Goal: Task Accomplishment & Management: Manage account settings

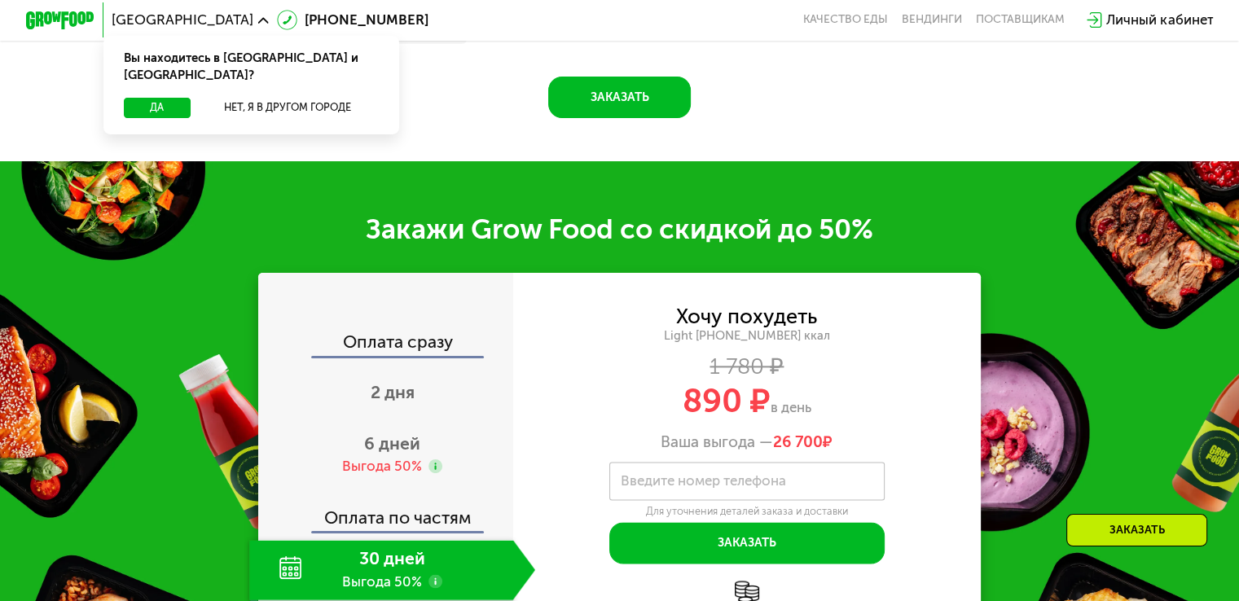
scroll to position [2075, 0]
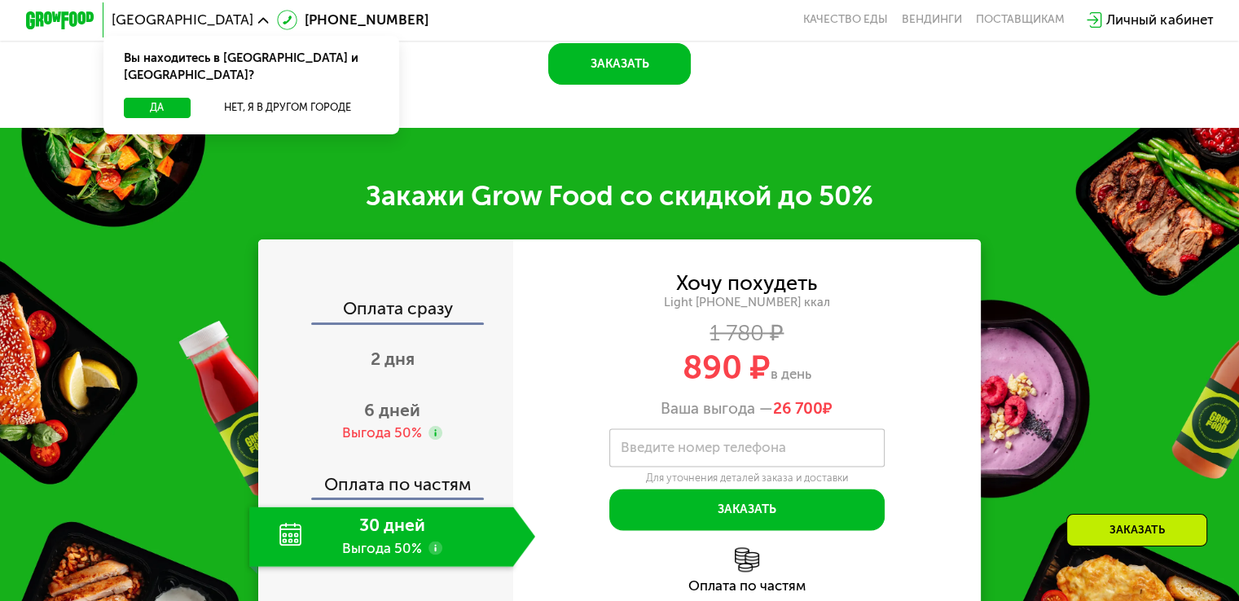
click at [1176, 25] on div "Личный кабинет" at bounding box center [1159, 20] width 107 height 20
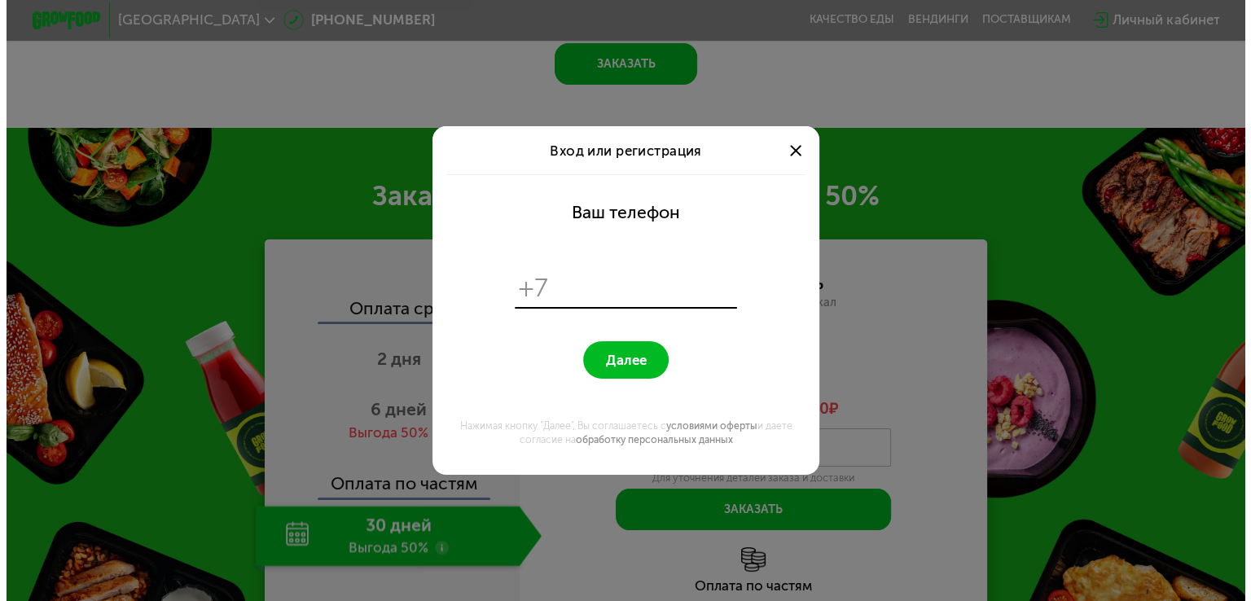
scroll to position [0, 0]
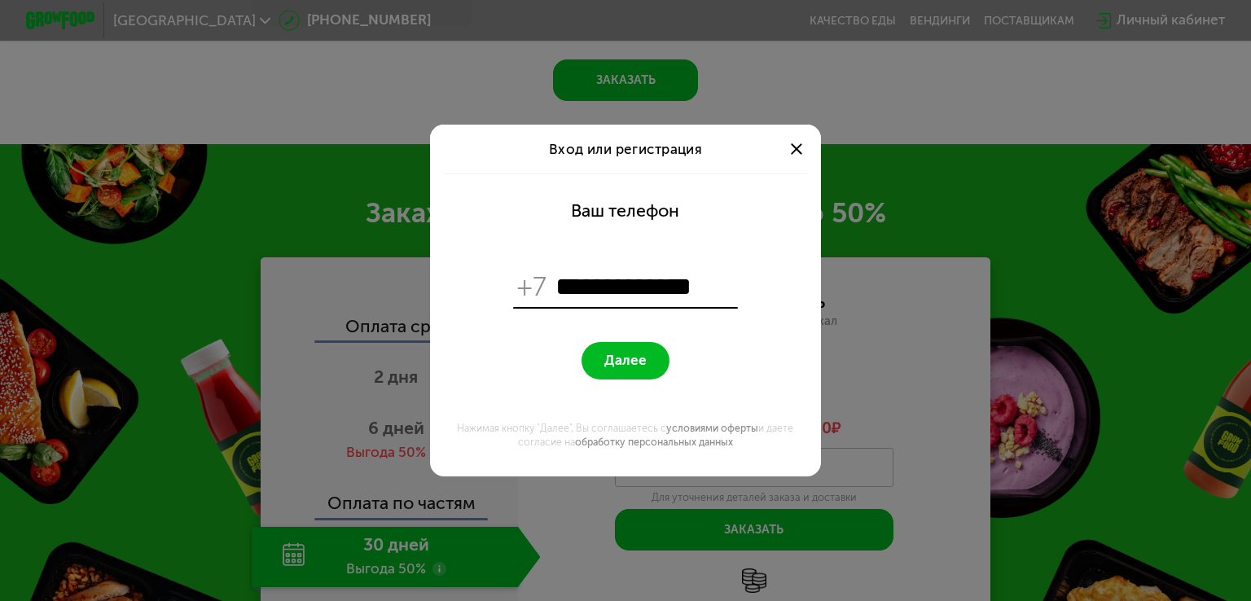
type input "**********"
click at [630, 353] on span "Далее" at bounding box center [626, 360] width 42 height 16
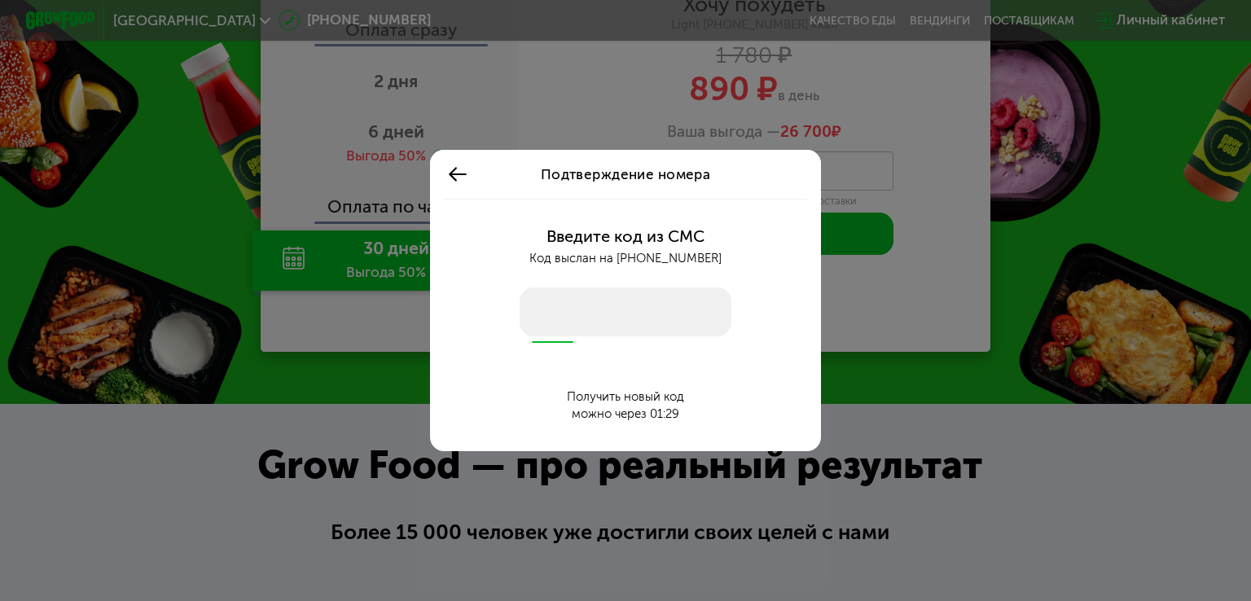
click at [653, 301] on input "number" at bounding box center [626, 312] width 212 height 49
click at [635, 294] on input "number" at bounding box center [626, 312] width 212 height 49
type input "****"
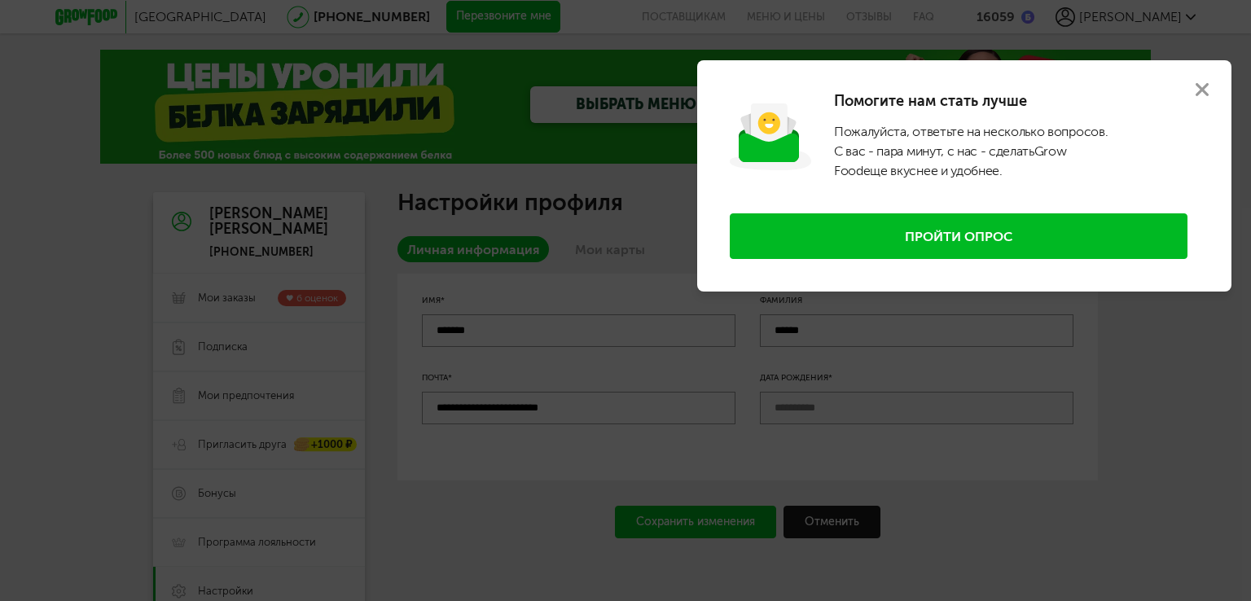
click at [1199, 88] on use at bounding box center [1202, 89] width 13 height 13
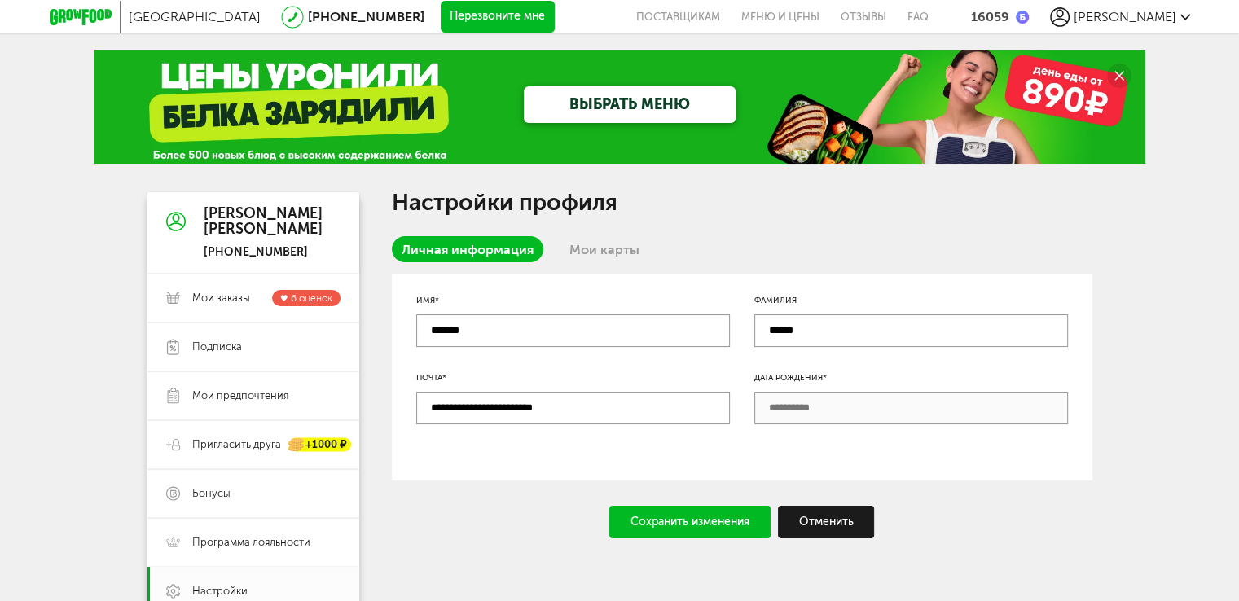
click at [601, 243] on link "Мои карты" at bounding box center [605, 249] width 90 height 26
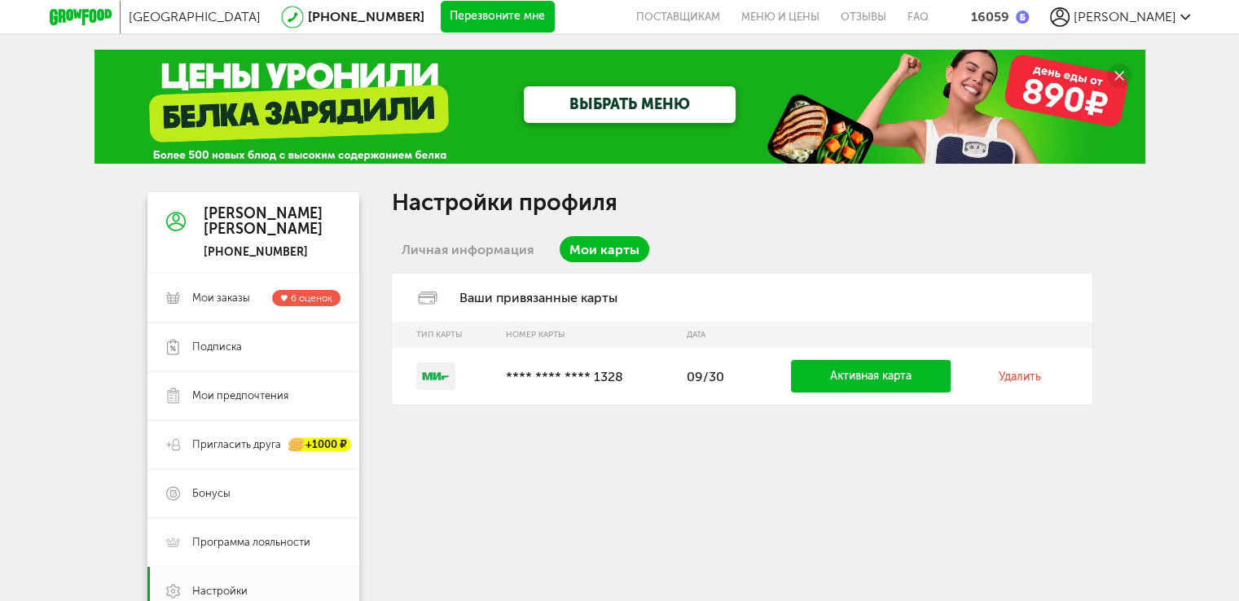
click at [1015, 376] on link "Удалить" at bounding box center [1020, 377] width 42 height 14
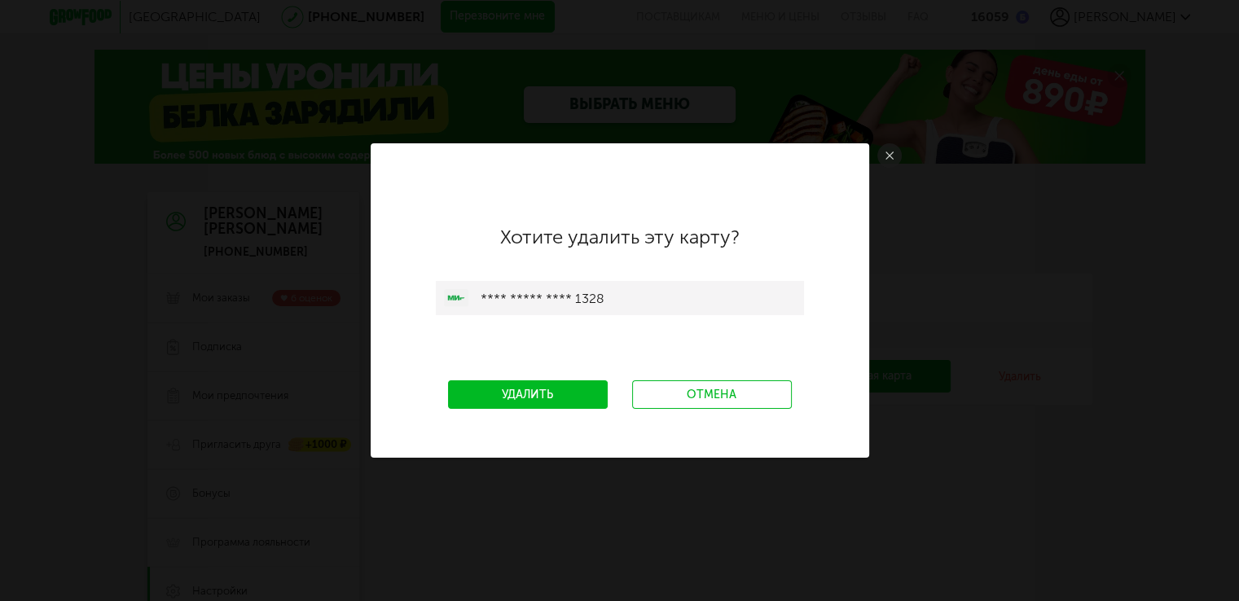
click at [567, 402] on link "Удалить" at bounding box center [528, 394] width 160 height 29
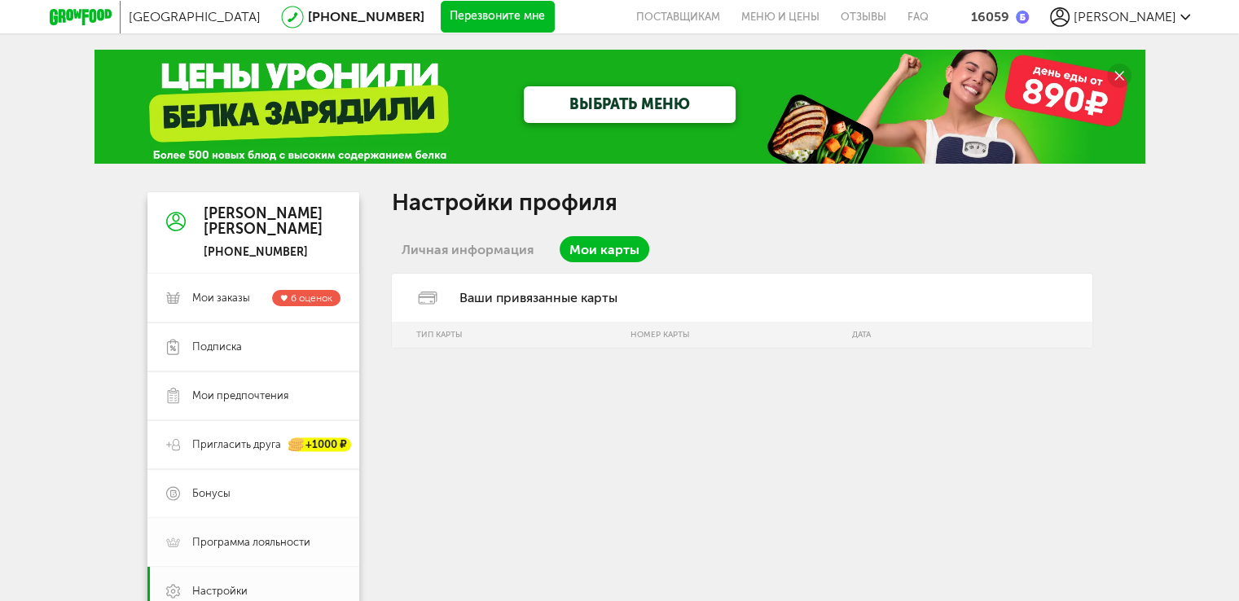
click at [279, 535] on link "Программа лояльности" at bounding box center [253, 542] width 212 height 49
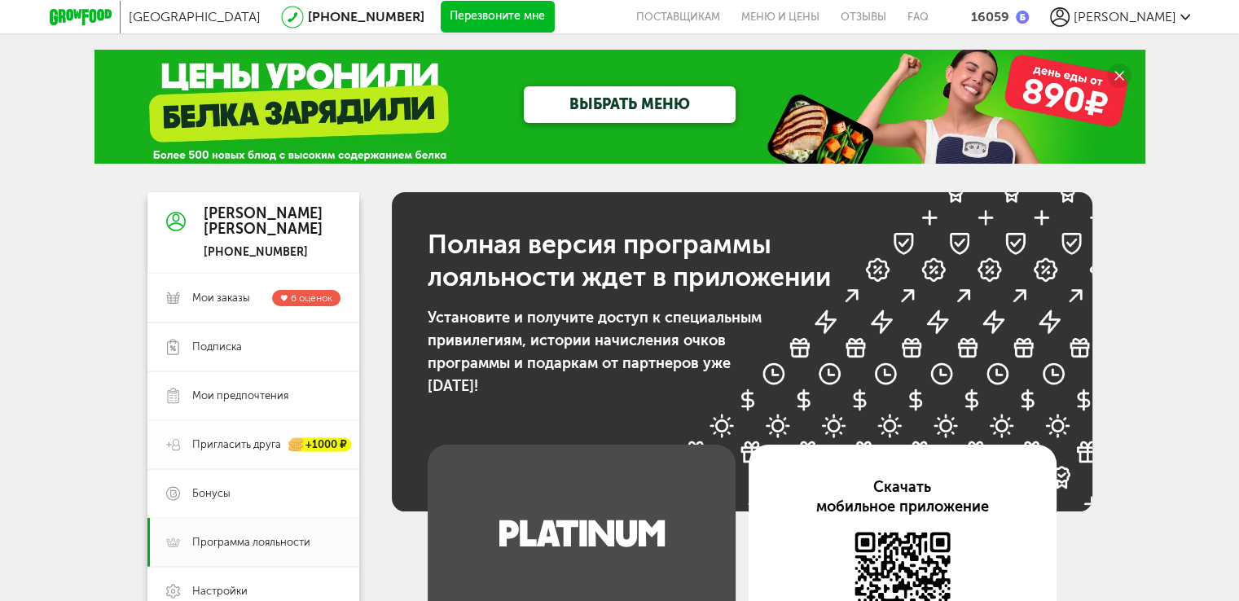
scroll to position [81, 0]
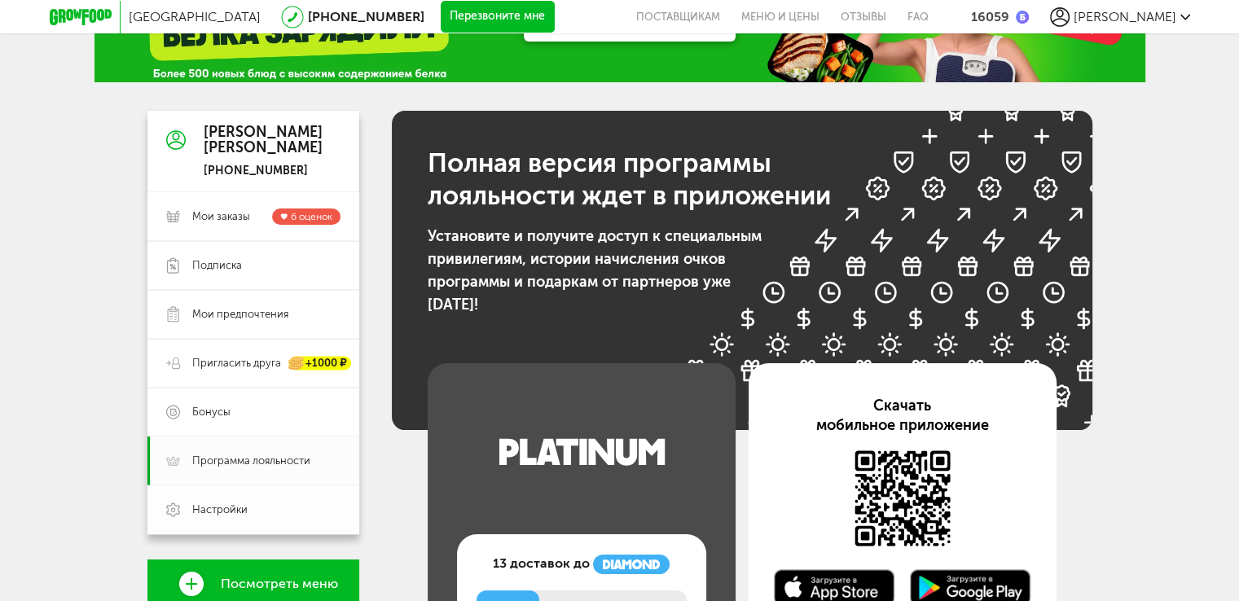
click at [288, 501] on link "Настройки" at bounding box center [253, 510] width 212 height 49
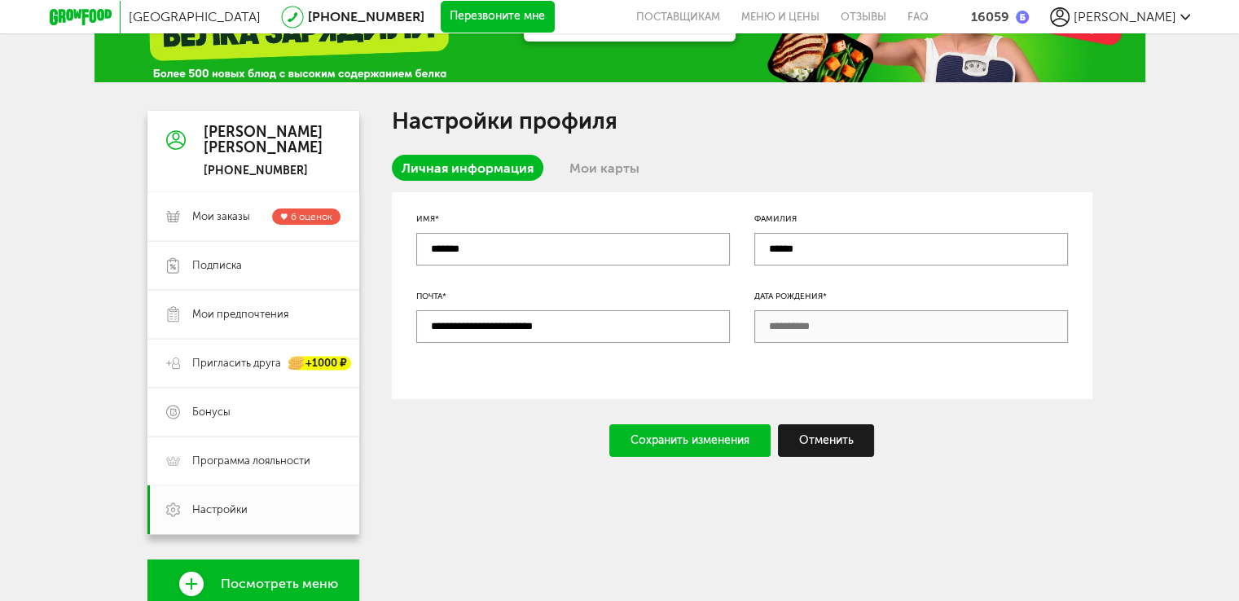
click at [613, 171] on link "Мои карты" at bounding box center [605, 168] width 90 height 26
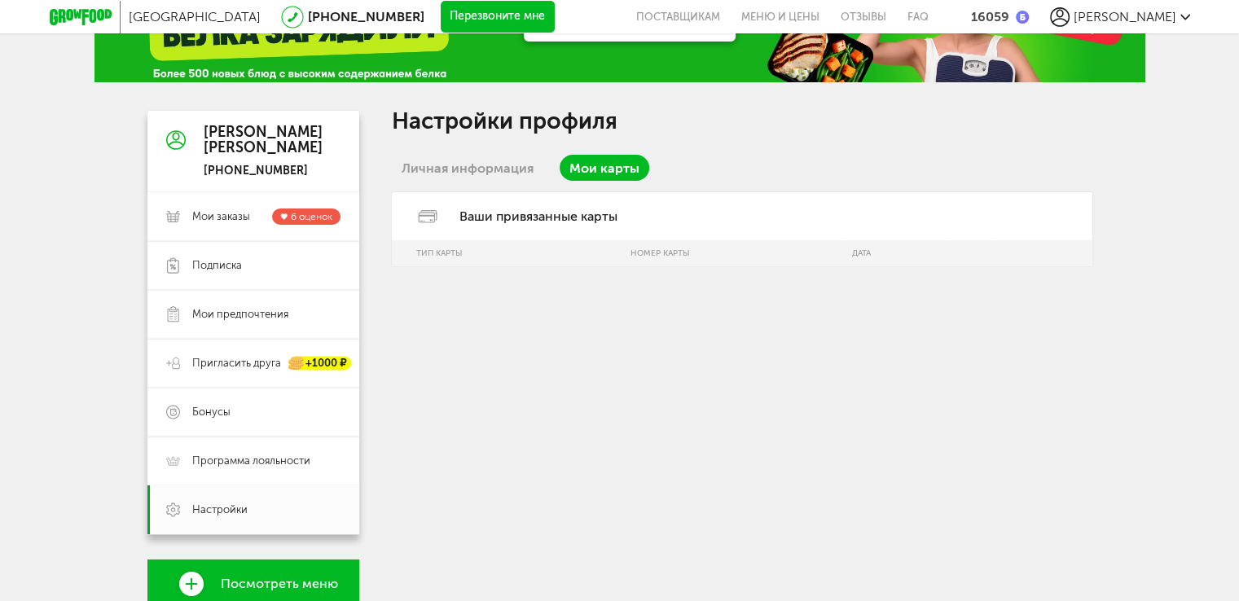
click at [499, 177] on link "Личная информация" at bounding box center [468, 168] width 152 height 26
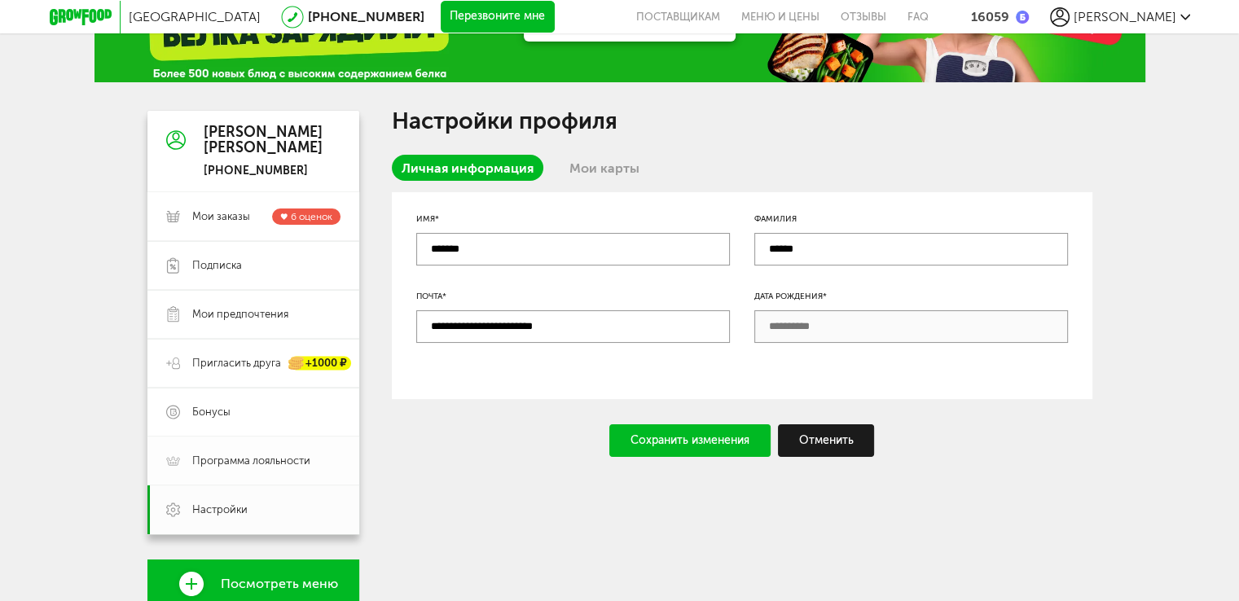
click at [323, 453] on link "Программа лояльности" at bounding box center [253, 461] width 212 height 49
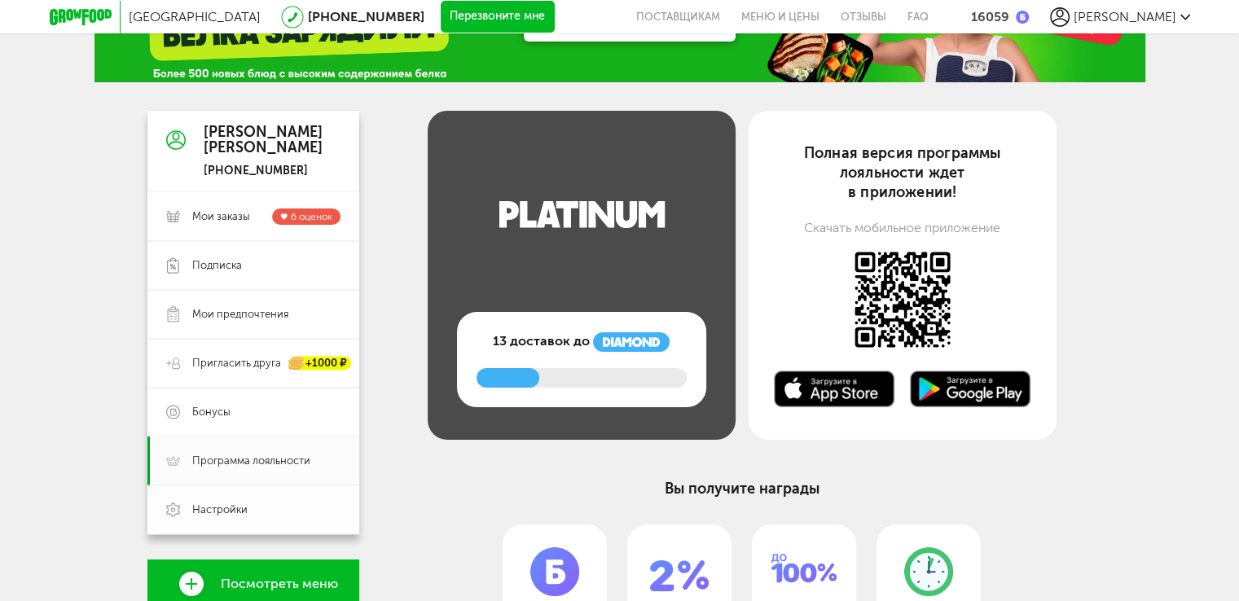
click at [316, 508] on span "Настройки" at bounding box center [266, 510] width 148 height 15
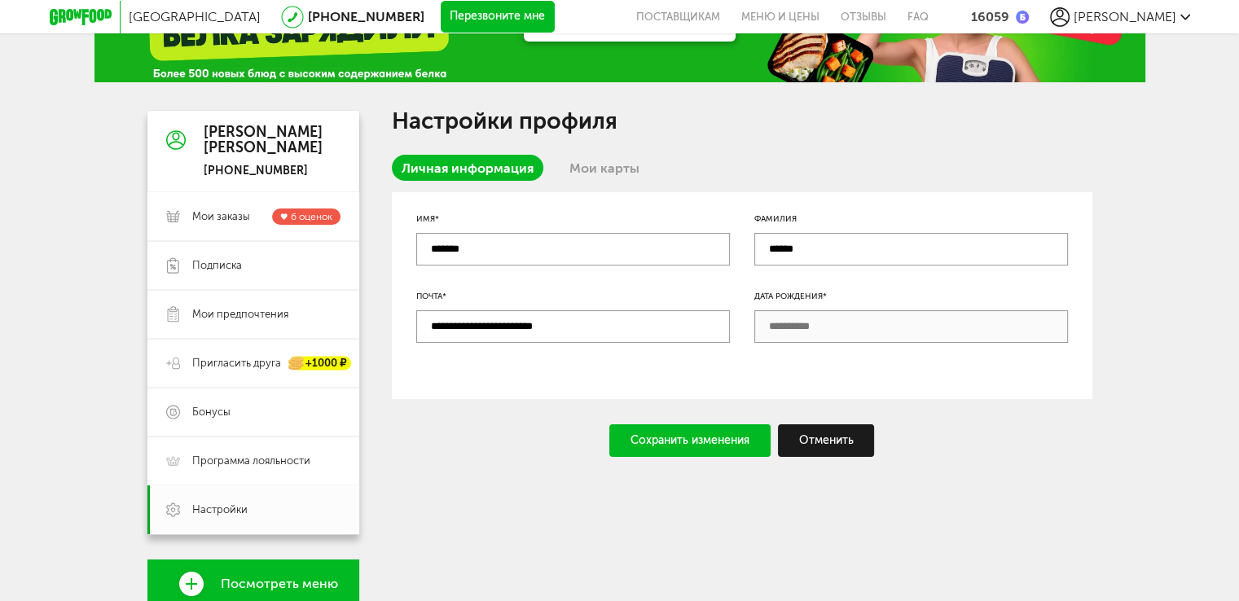
click at [590, 170] on link "Мои карты" at bounding box center [605, 168] width 90 height 26
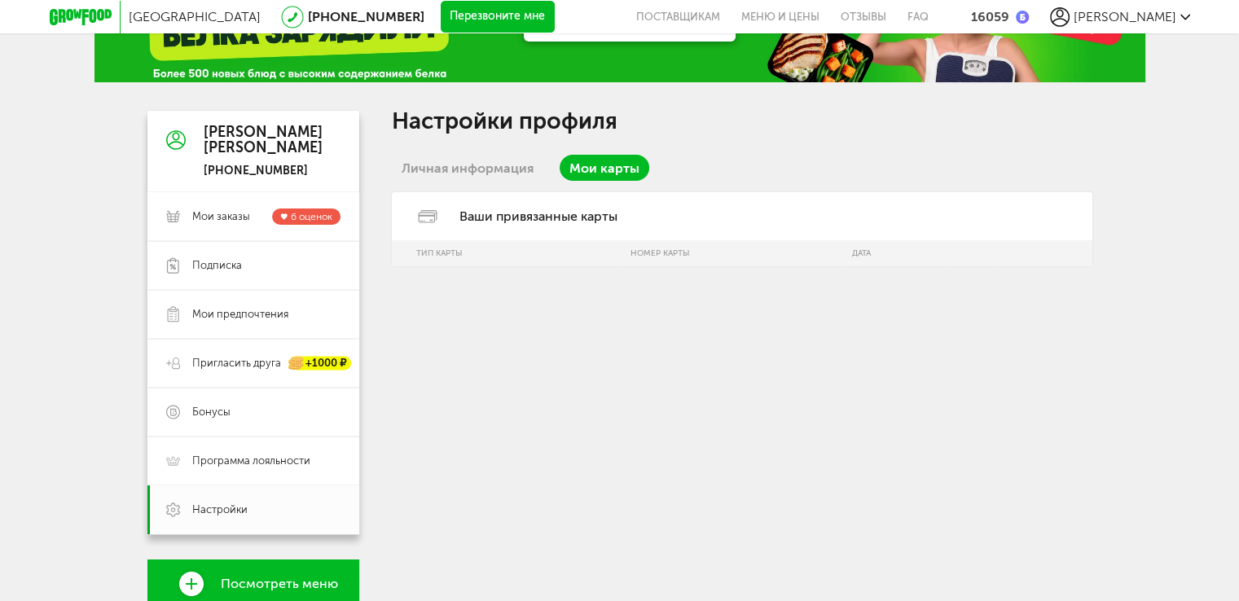
click at [521, 173] on link "Личная информация" at bounding box center [468, 168] width 152 height 26
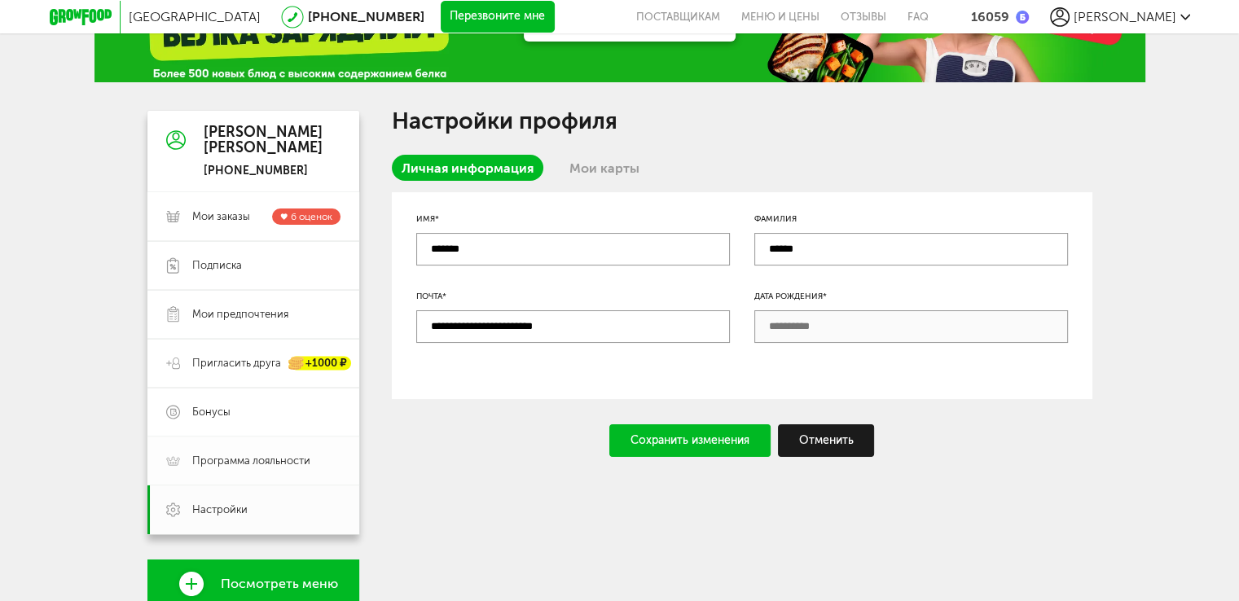
click at [332, 444] on link "Программа лояльности" at bounding box center [253, 461] width 212 height 49
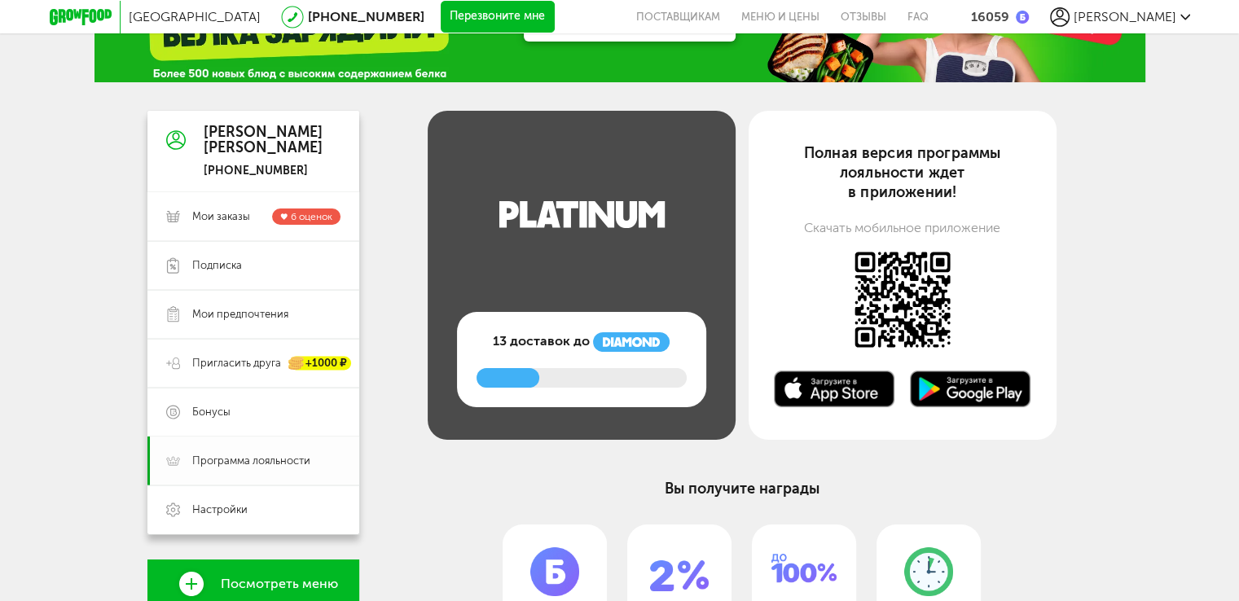
click at [316, 496] on link "Настройки" at bounding box center [253, 510] width 212 height 49
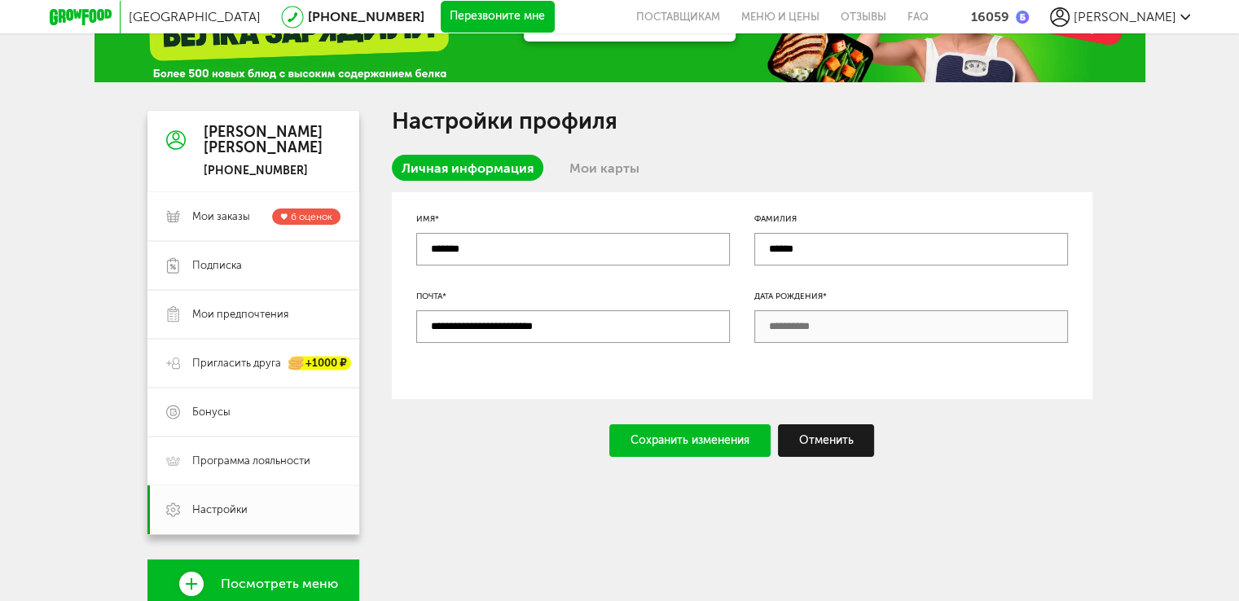
click at [580, 167] on link "Мои карты" at bounding box center [605, 168] width 90 height 26
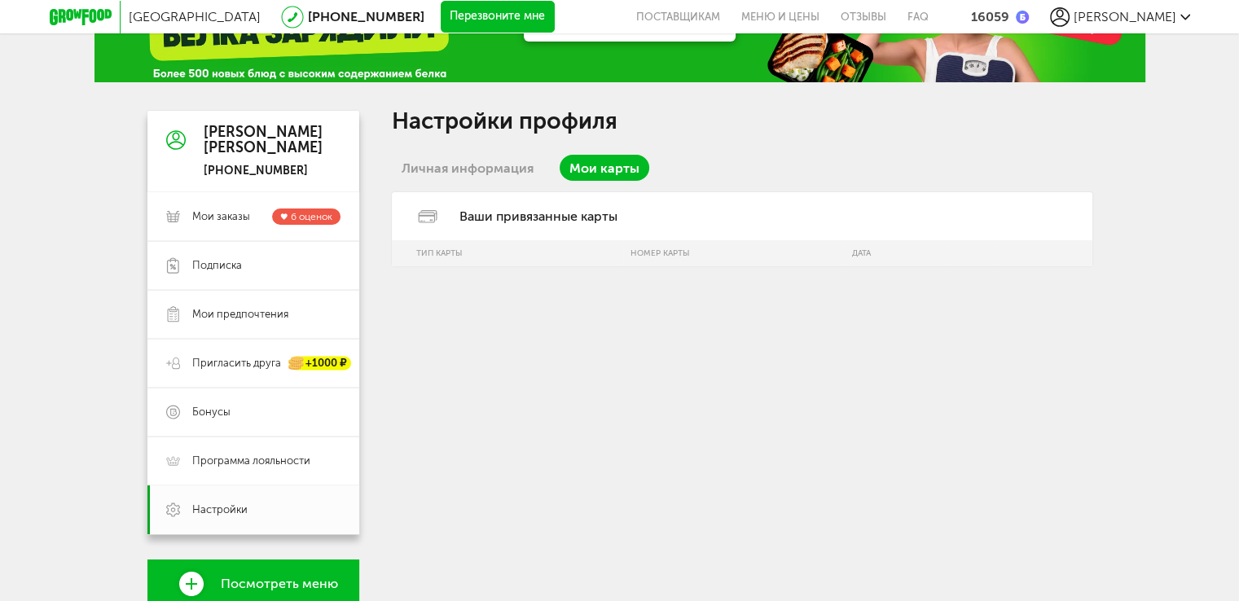
click at [522, 167] on link "Личная информация" at bounding box center [468, 168] width 152 height 26
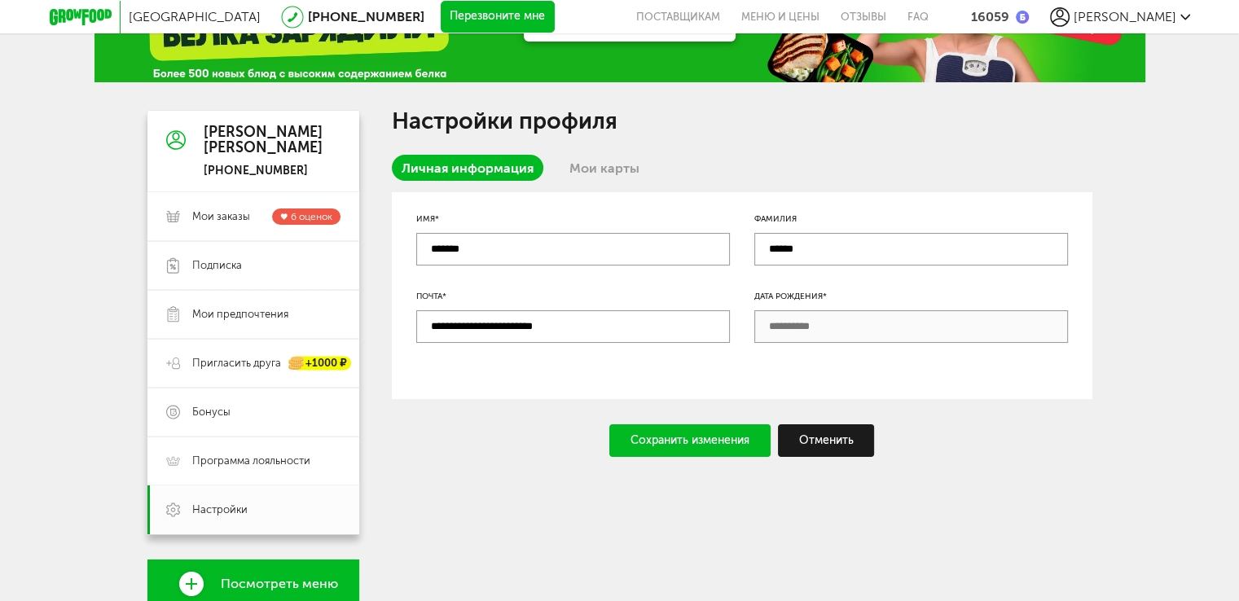
click at [578, 167] on link "Мои карты" at bounding box center [605, 168] width 90 height 26
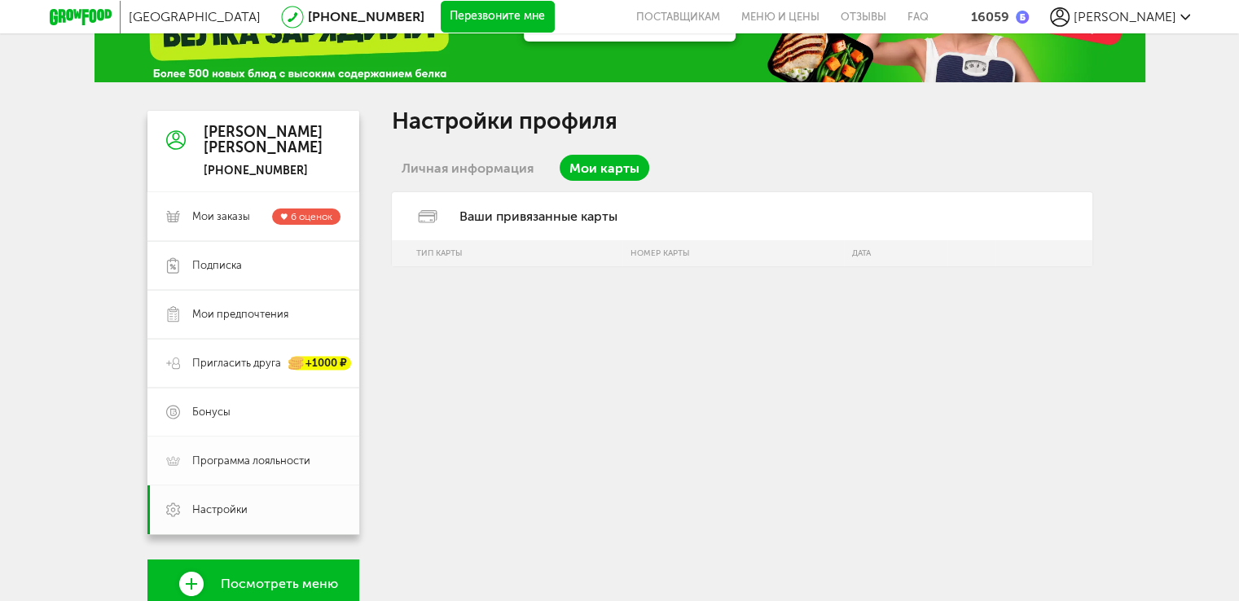
click at [329, 441] on link "Программа лояльности" at bounding box center [253, 461] width 212 height 49
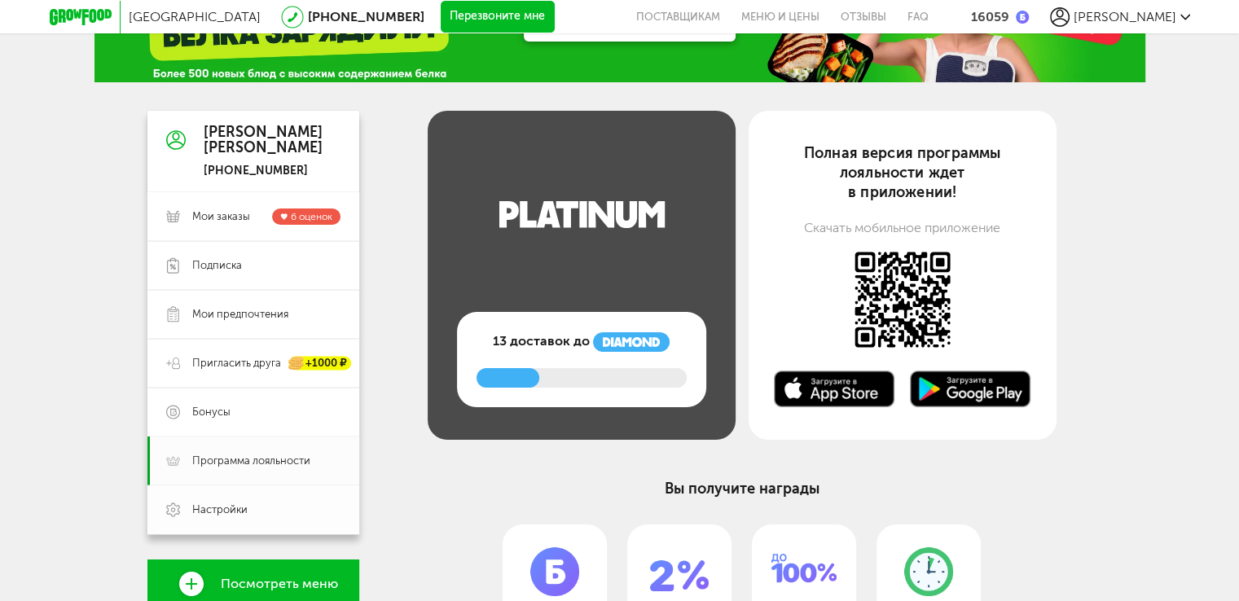
click at [295, 506] on span "Настройки" at bounding box center [266, 510] width 148 height 15
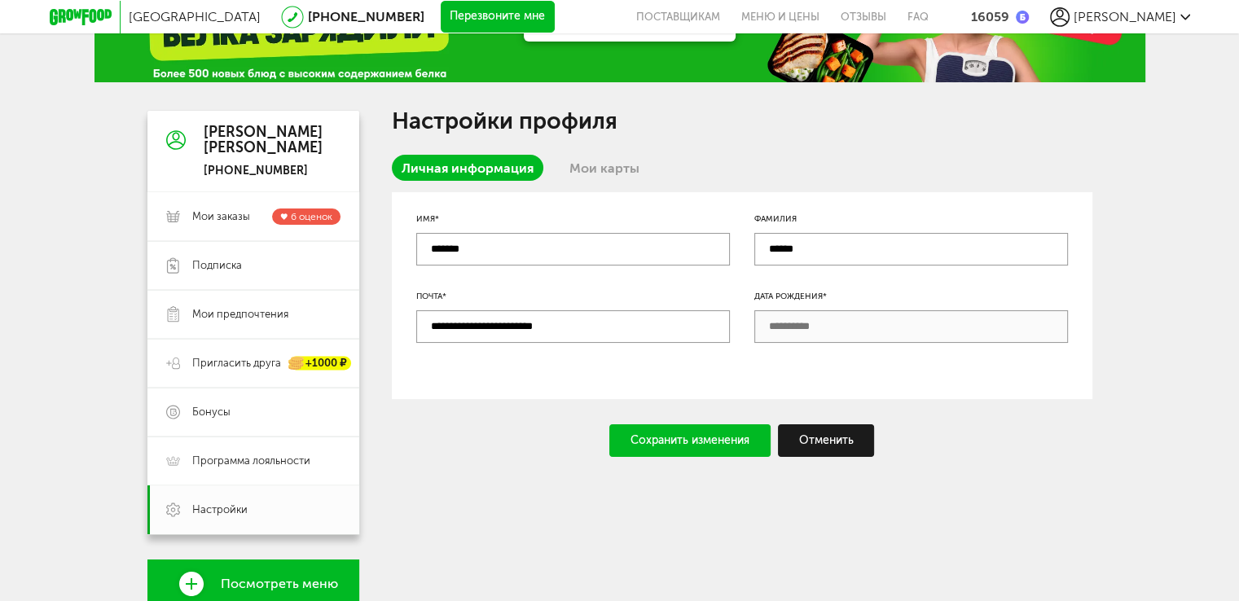
click at [605, 165] on link "Мои карты" at bounding box center [605, 168] width 90 height 26
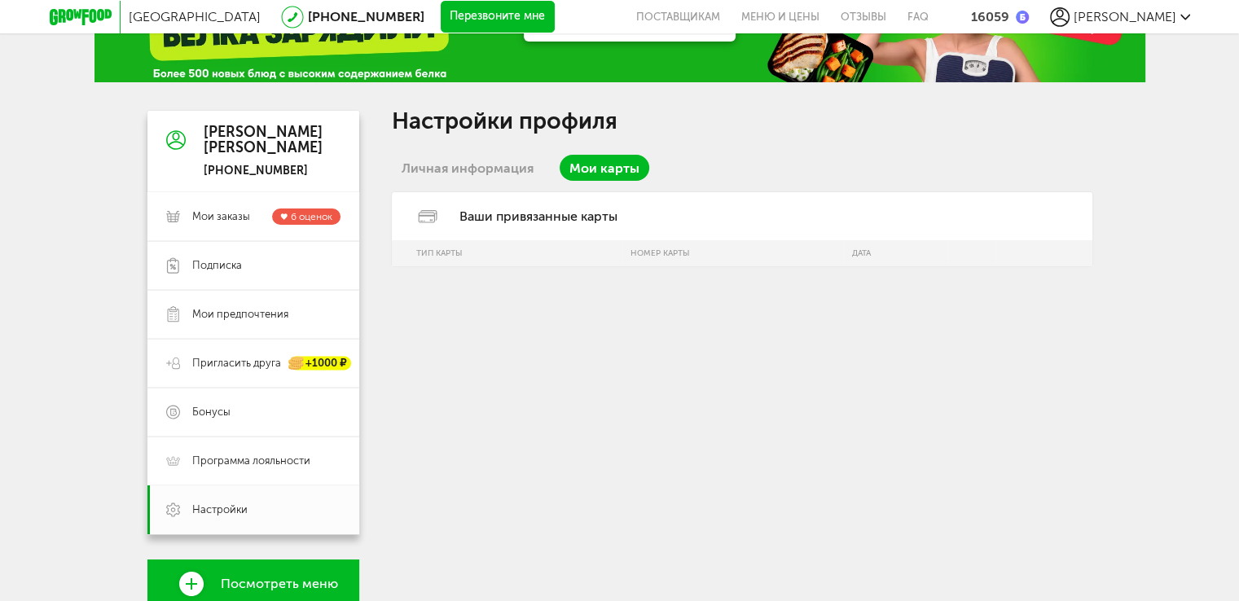
click at [534, 165] on link "Личная информация" at bounding box center [468, 168] width 152 height 26
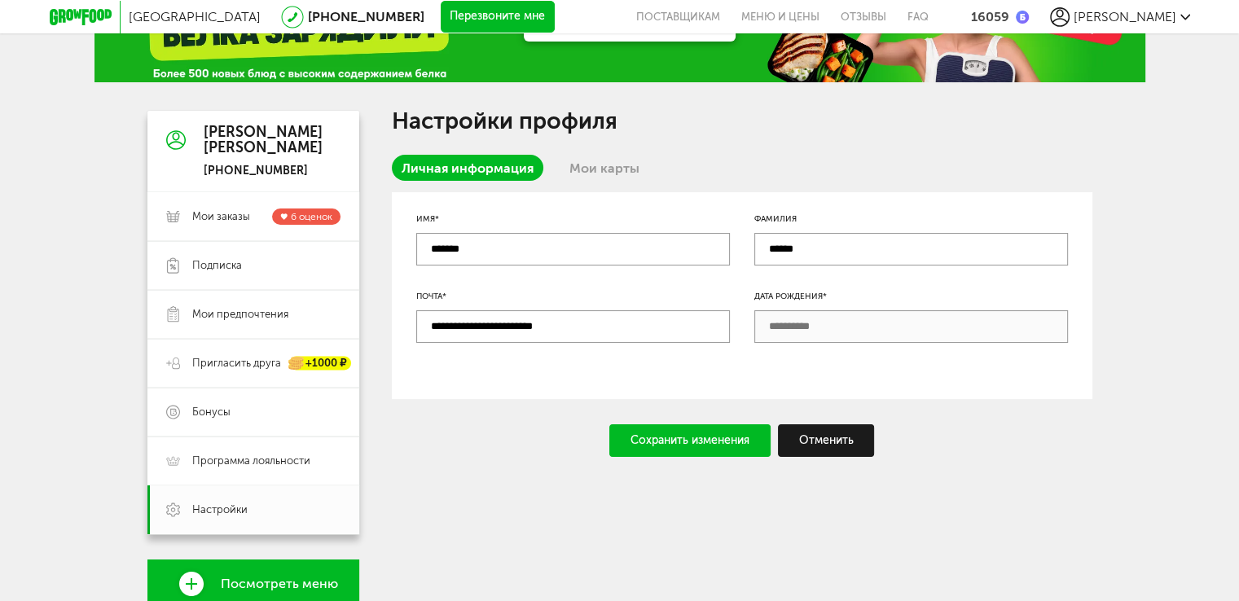
drag, startPoint x: 575, startPoint y: 165, endPoint x: 561, endPoint y: 176, distance: 17.9
click at [575, 165] on link "Мои карты" at bounding box center [605, 168] width 90 height 26
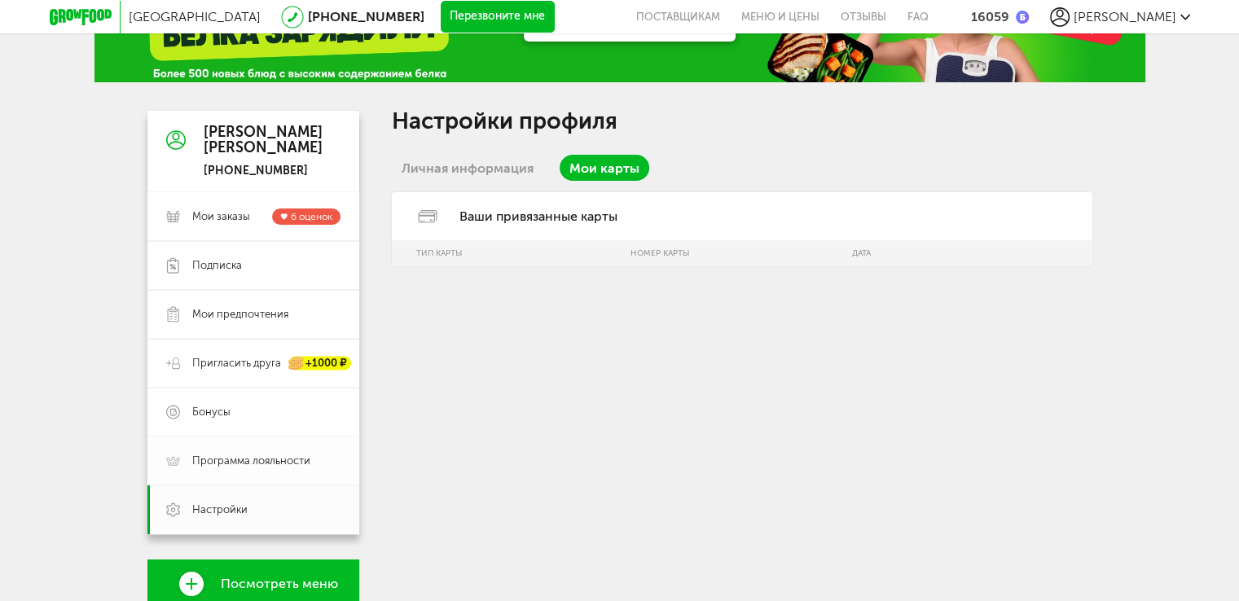
click at [315, 456] on span "Программа лояльности" at bounding box center [266, 461] width 148 height 15
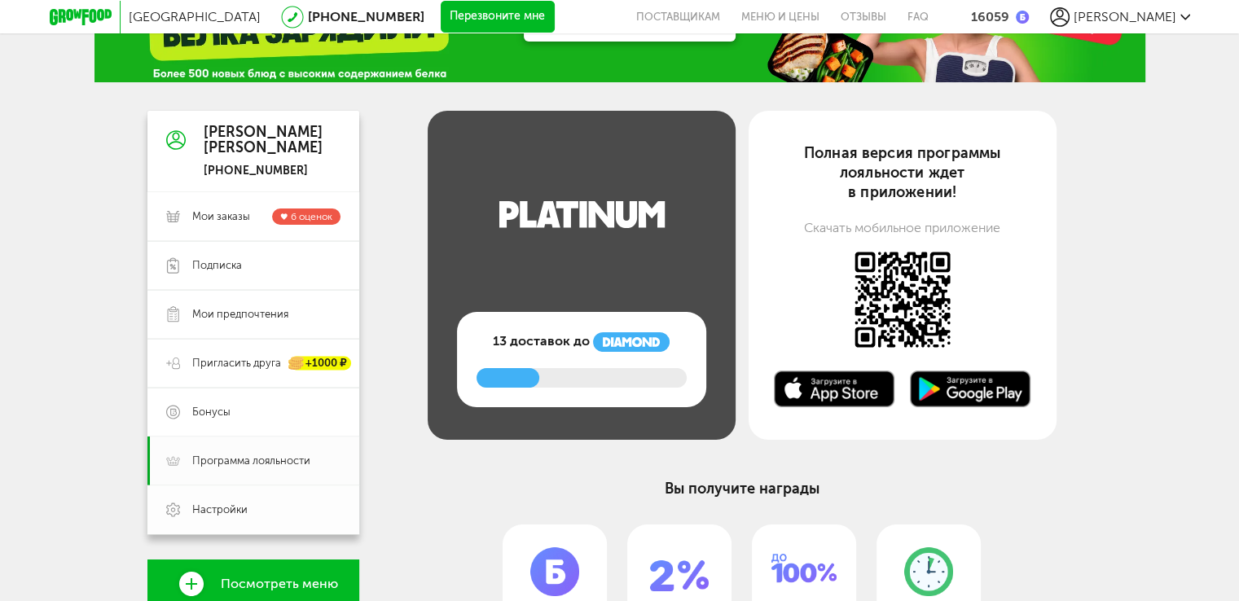
click at [315, 495] on link "Настройки" at bounding box center [253, 510] width 212 height 49
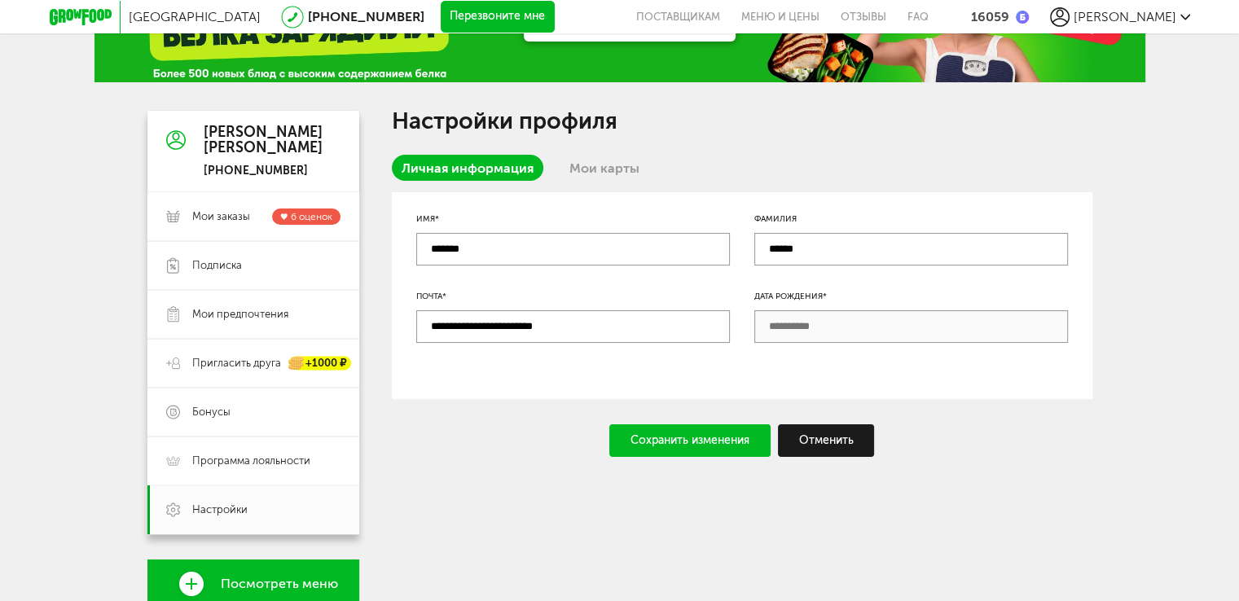
click at [561, 173] on link "Мои карты" at bounding box center [605, 168] width 90 height 26
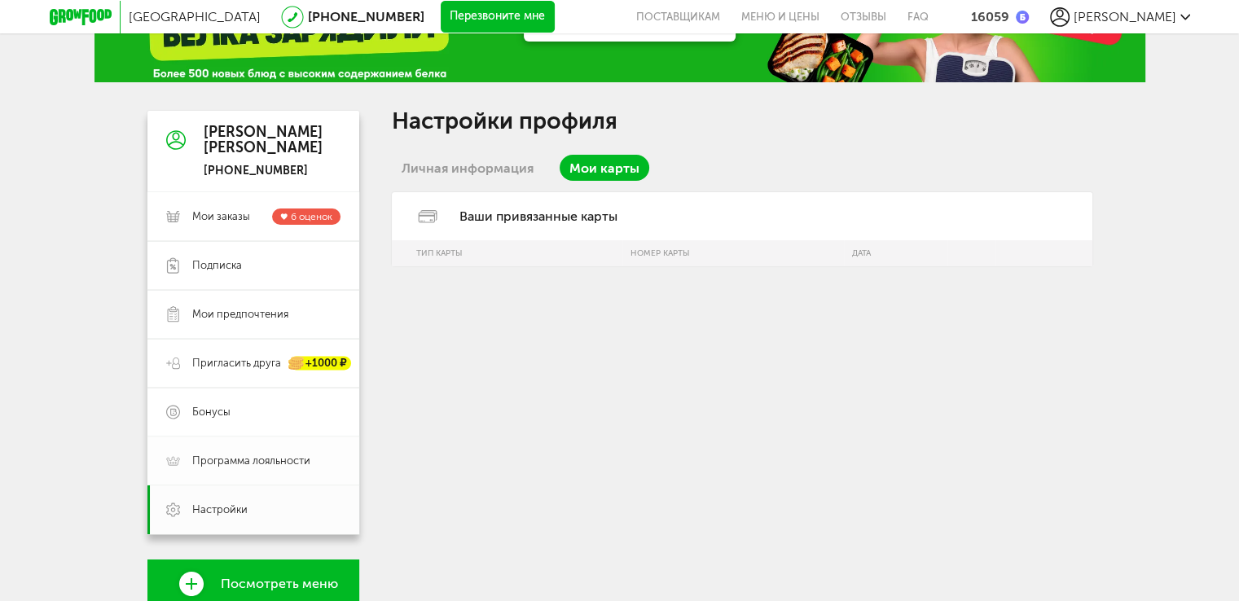
click at [284, 451] on link "Программа лояльности" at bounding box center [253, 461] width 212 height 49
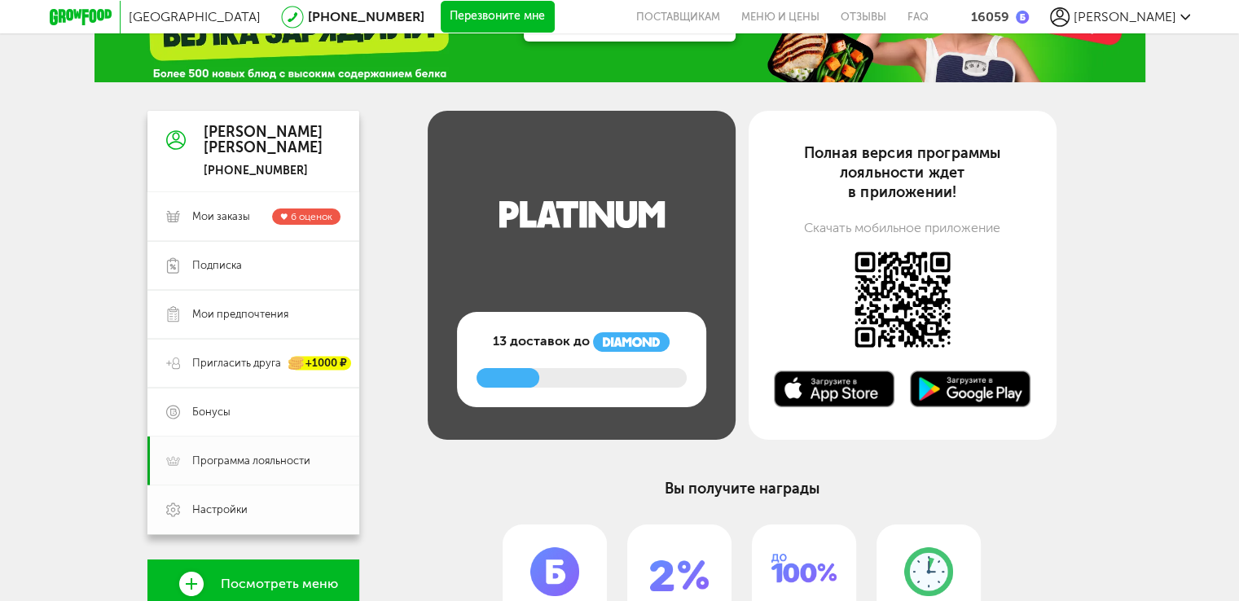
click at [292, 502] on link "Настройки" at bounding box center [253, 510] width 212 height 49
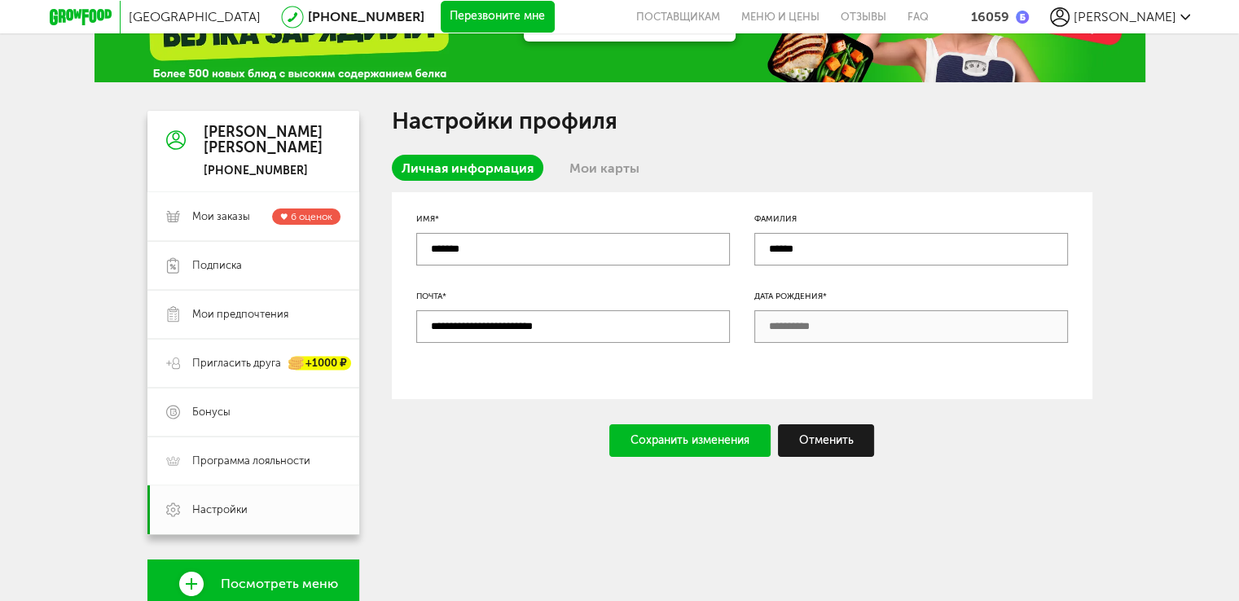
click at [609, 170] on link "Мои карты" at bounding box center [605, 168] width 90 height 26
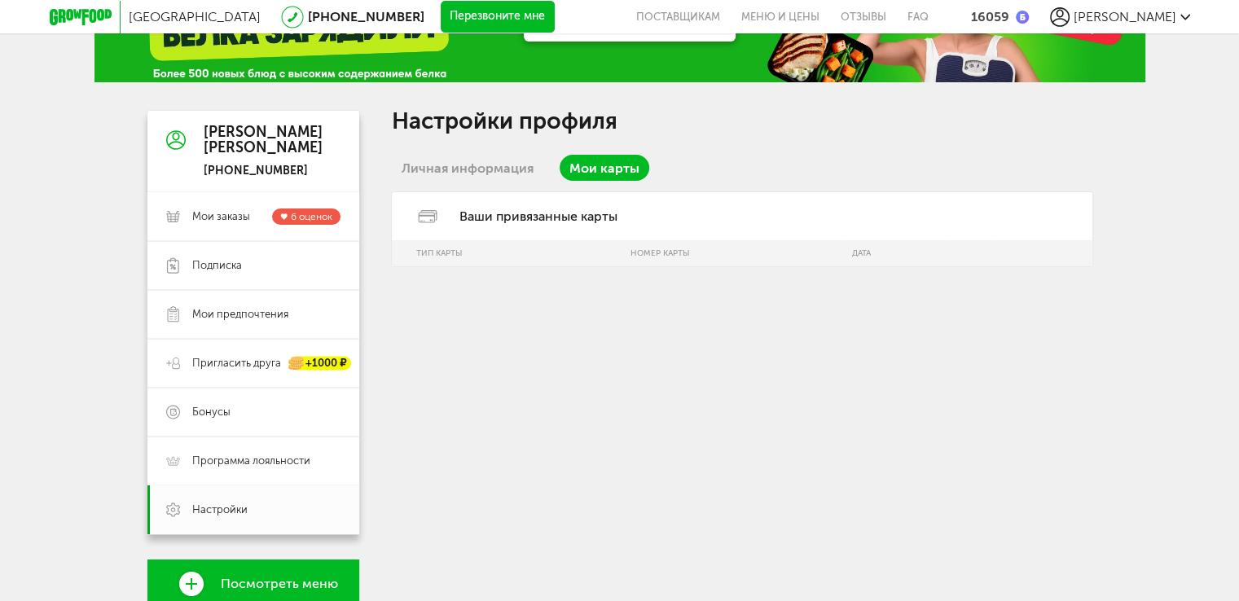
drag, startPoint x: 490, startPoint y: 168, endPoint x: 476, endPoint y: 190, distance: 26.0
click at [490, 168] on link "Личная информация" at bounding box center [468, 168] width 152 height 26
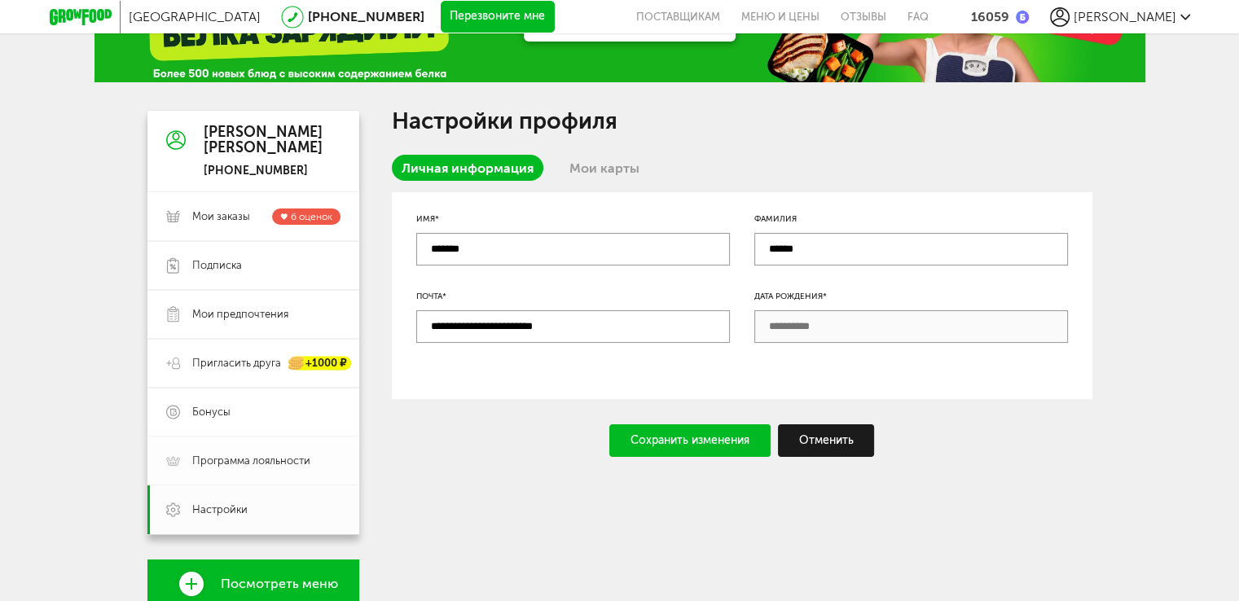
click at [306, 444] on link "Программа лояльности" at bounding box center [253, 461] width 212 height 49
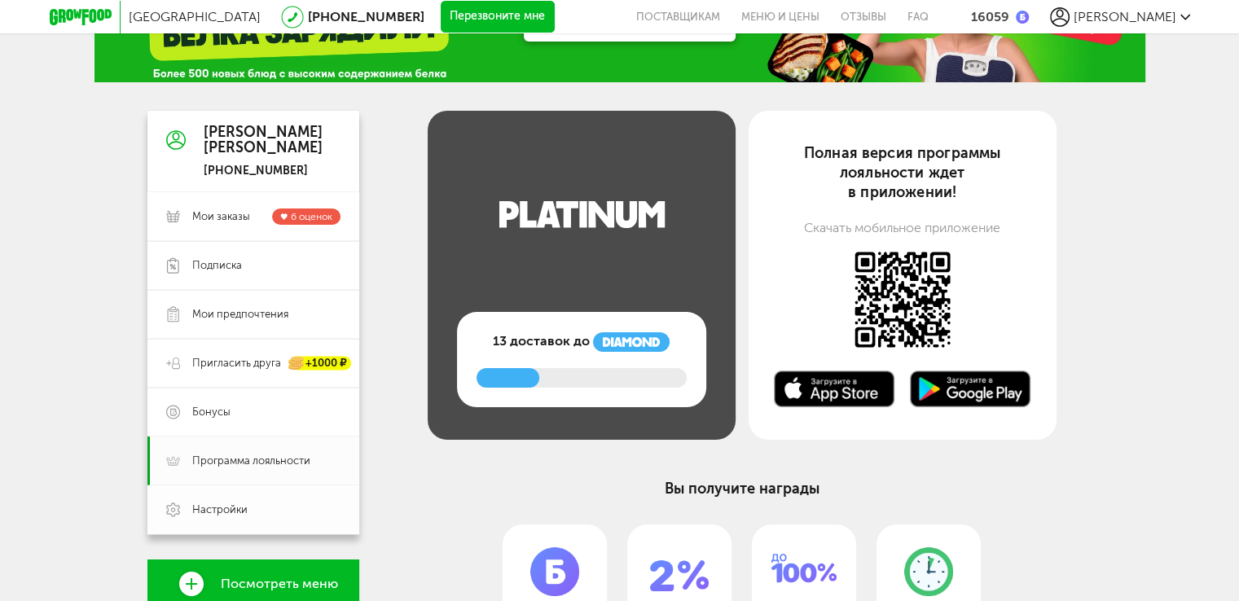
click at [303, 496] on link "Настройки" at bounding box center [253, 510] width 212 height 49
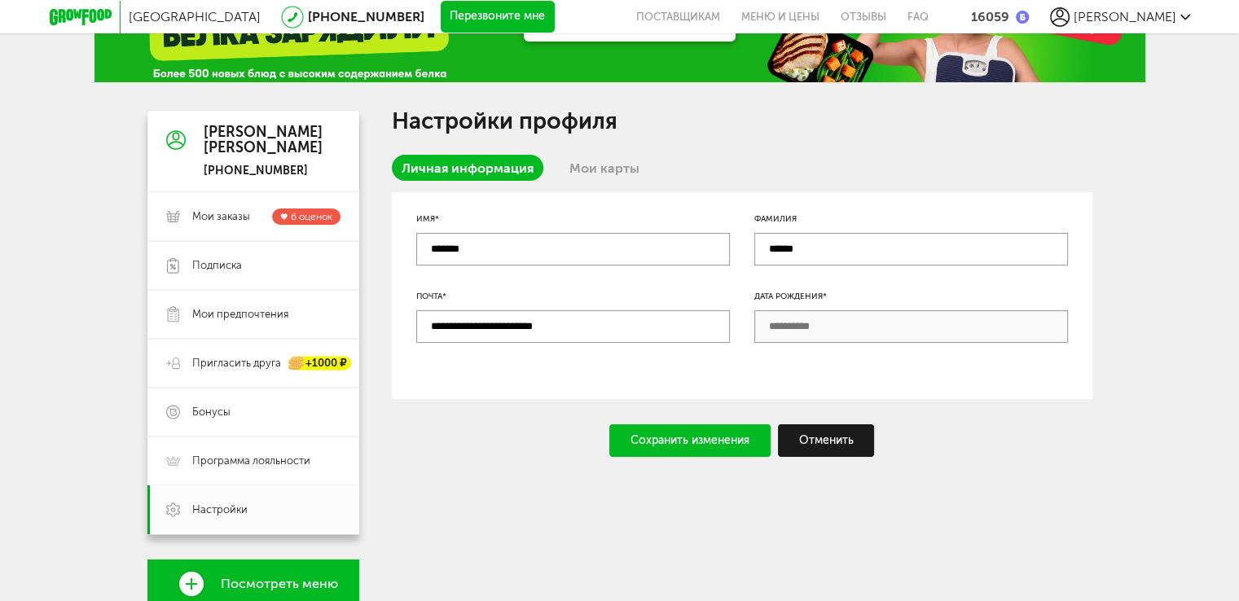
click at [589, 168] on link "Мои карты" at bounding box center [605, 168] width 90 height 26
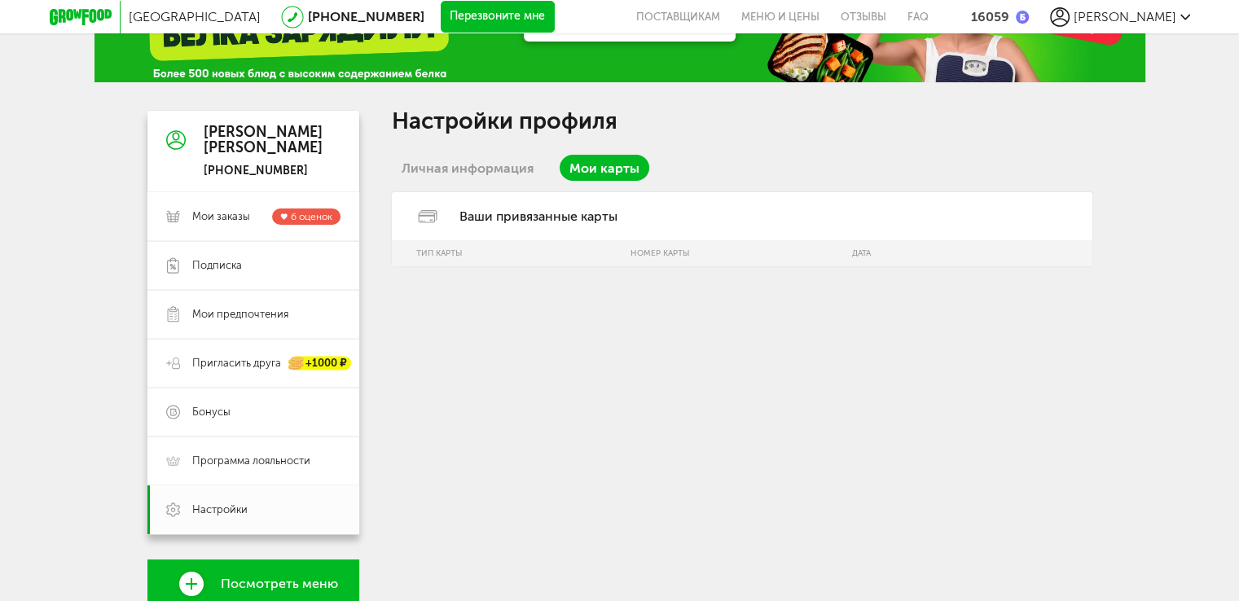
click at [521, 182] on div "Личная информация Мои карты" at bounding box center [742, 173] width 701 height 37
click at [528, 163] on link "Личная информация" at bounding box center [468, 168] width 152 height 26
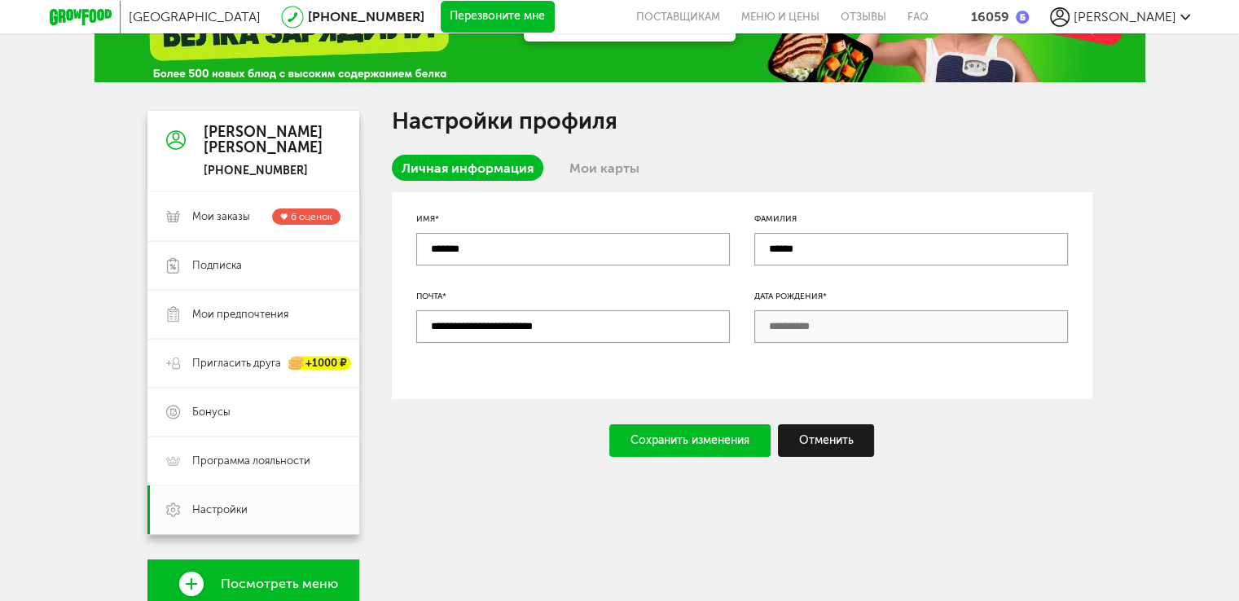
click at [574, 165] on link "Мои карты" at bounding box center [605, 168] width 90 height 26
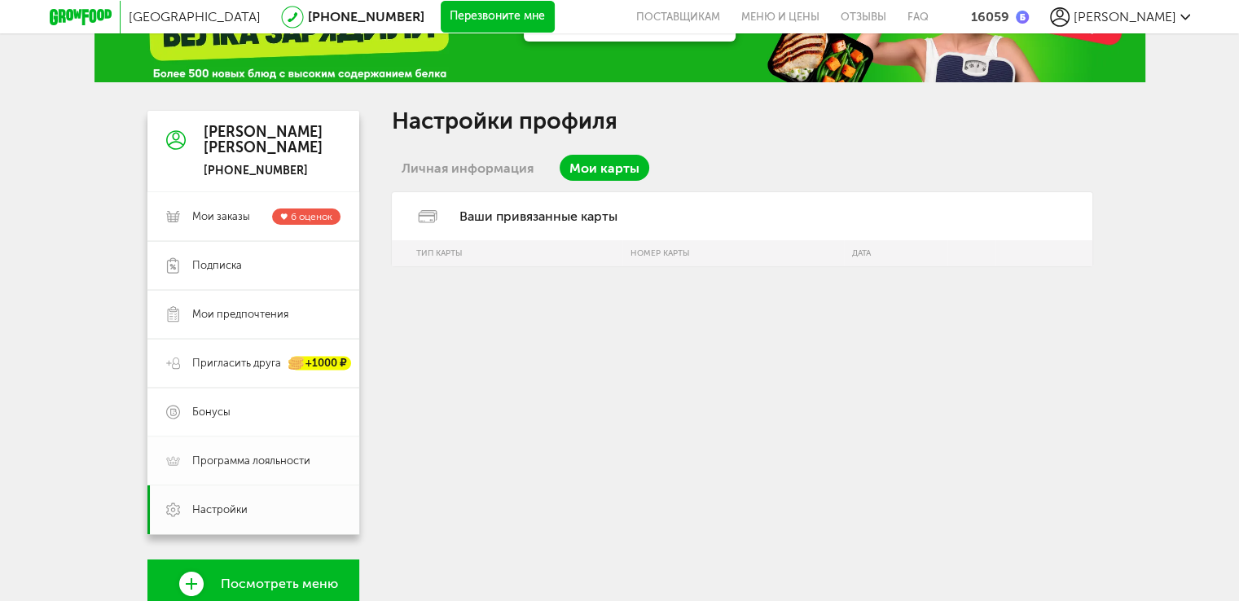
click at [309, 450] on link "Программа лояльности" at bounding box center [253, 461] width 212 height 49
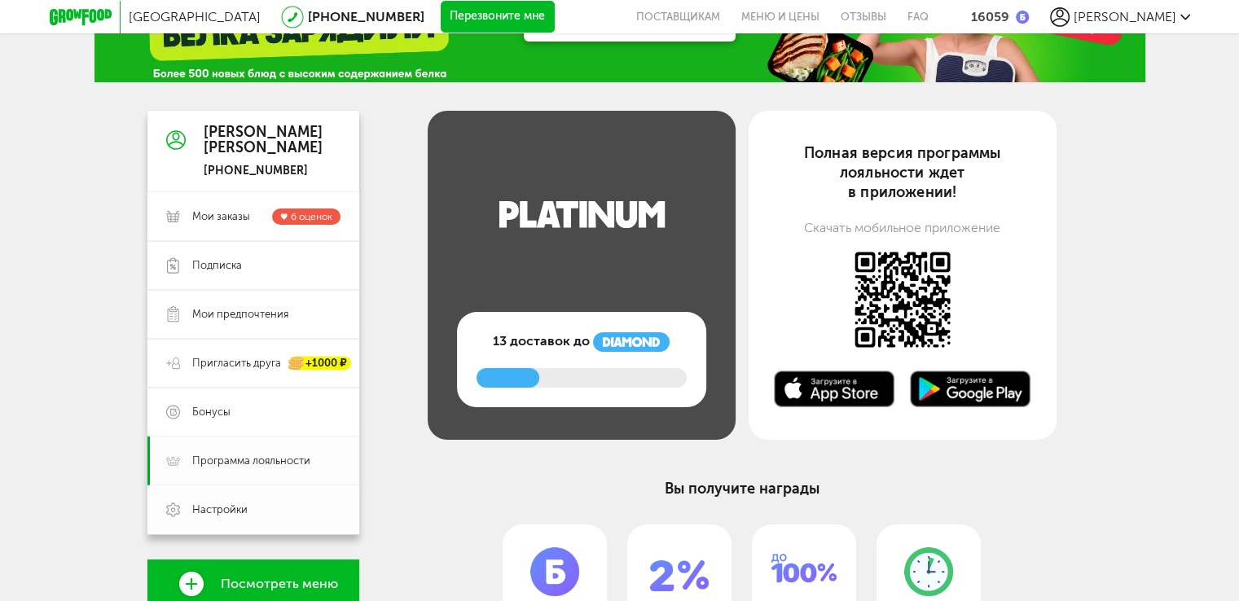
click at [314, 490] on link "Настройки" at bounding box center [253, 510] width 212 height 49
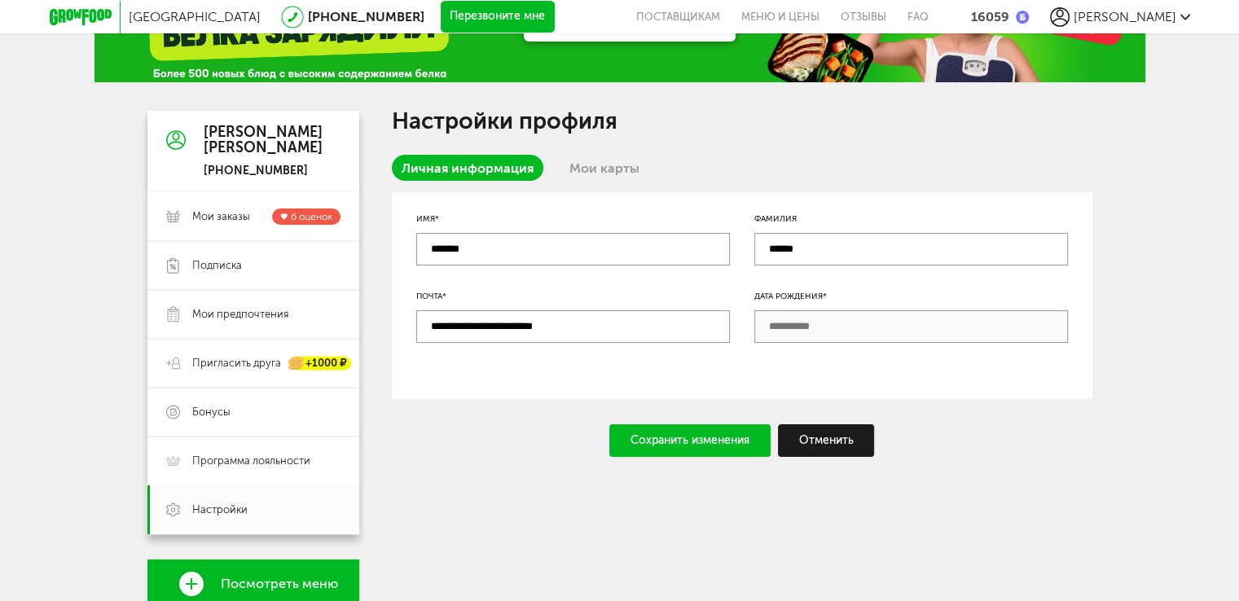
click at [600, 165] on link "Мои карты" at bounding box center [605, 168] width 90 height 26
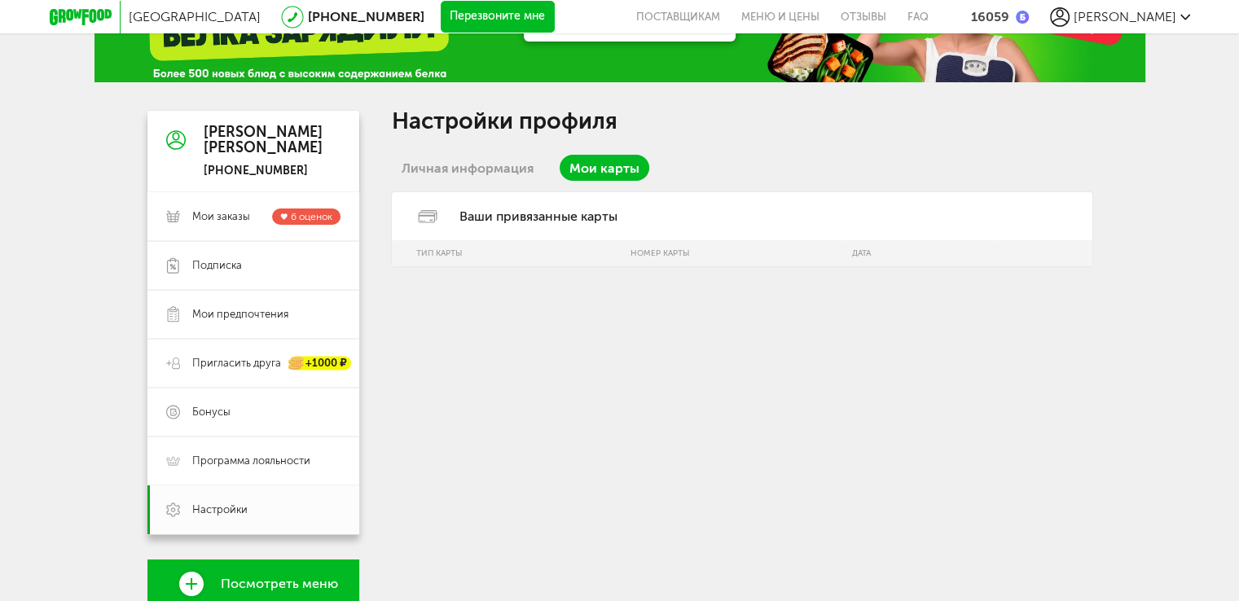
drag, startPoint x: 493, startPoint y: 169, endPoint x: 502, endPoint y: 169, distance: 9.0
click at [493, 169] on link "Личная информация" at bounding box center [468, 168] width 152 height 26
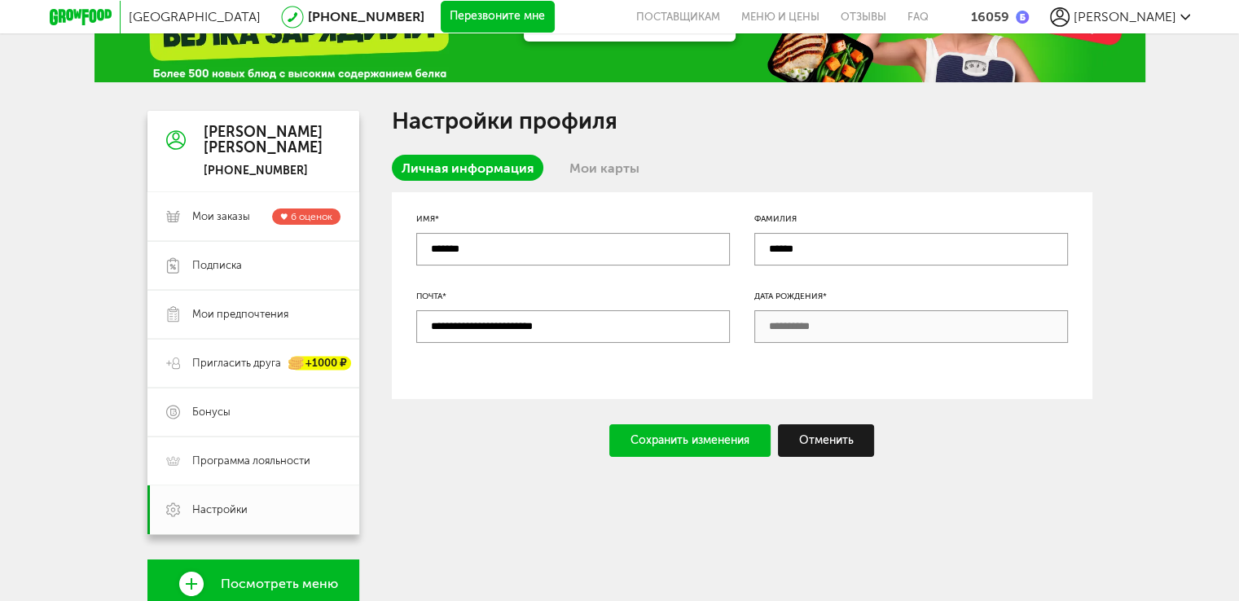
click at [609, 179] on link "Мои карты" at bounding box center [605, 168] width 90 height 26
